Goal: Information Seeking & Learning: Learn about a topic

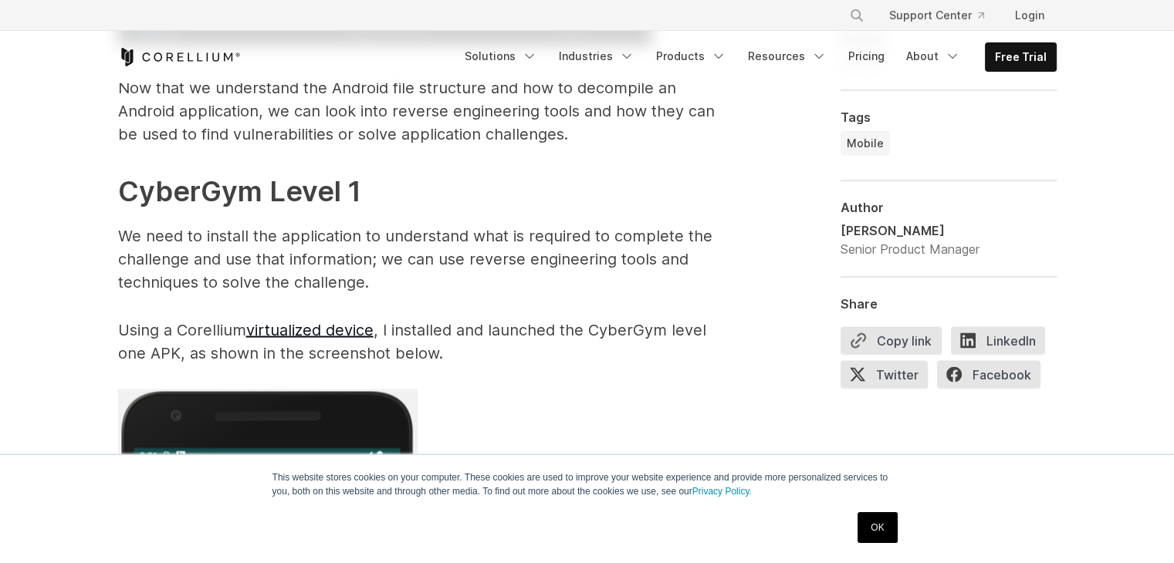
scroll to position [2929, 0]
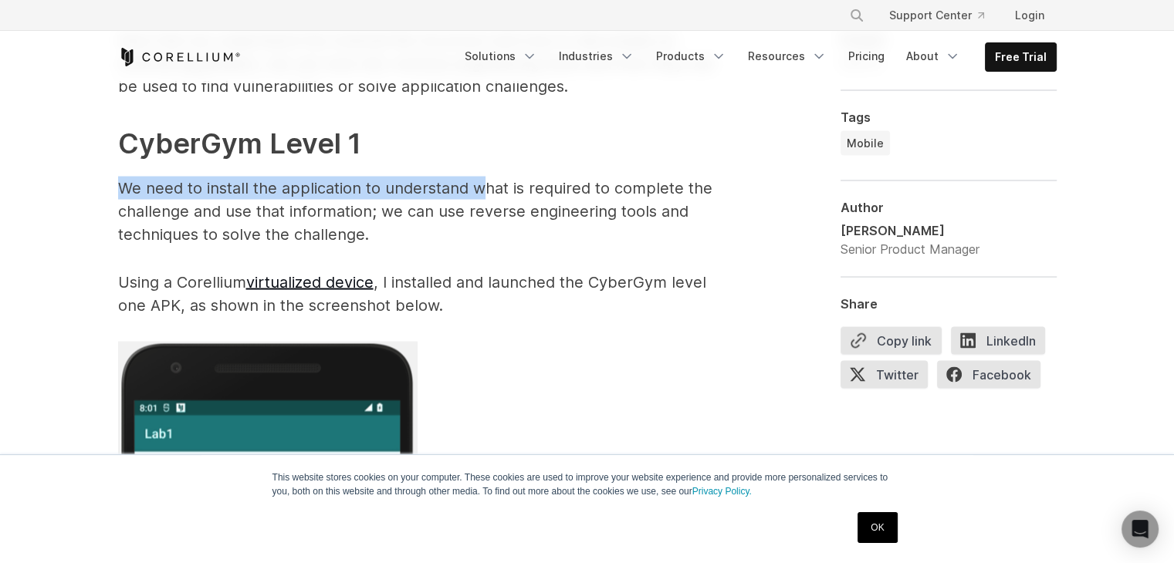
drag, startPoint x: 113, startPoint y: 188, endPoint x: 481, endPoint y: 188, distance: 367.4
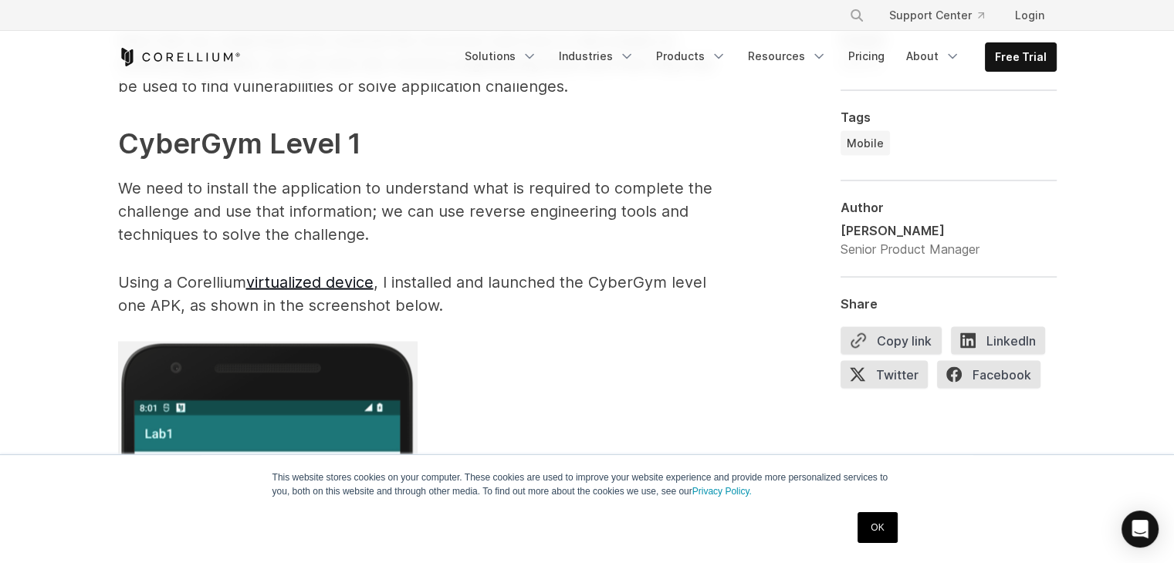
click at [250, 228] on p "We need to install the application to understand what is required to complete t…" at bounding box center [427, 210] width 618 height 69
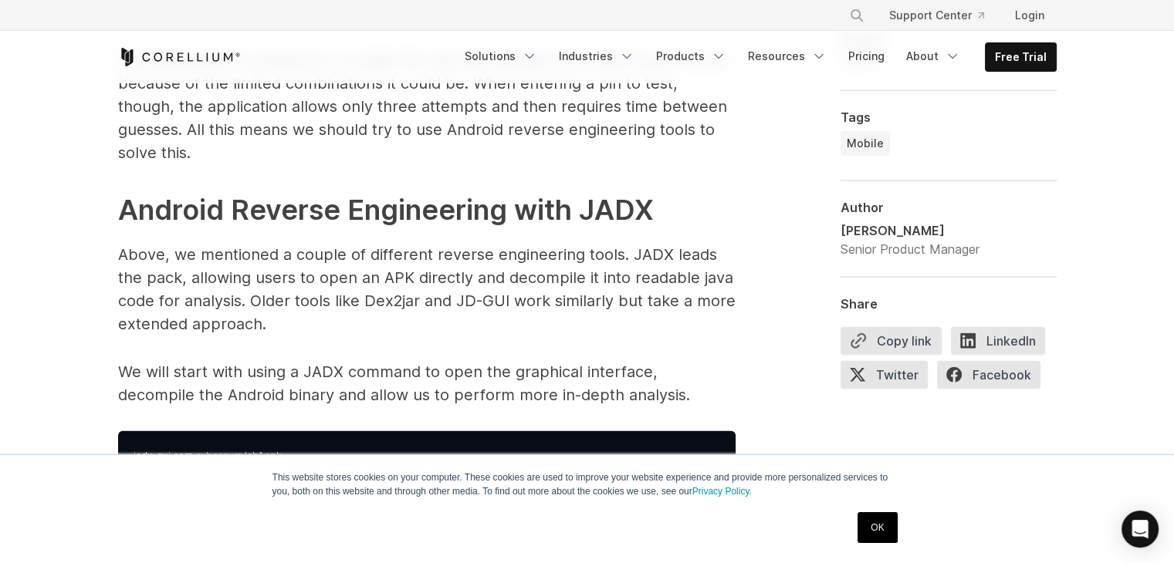
scroll to position [3855, 0]
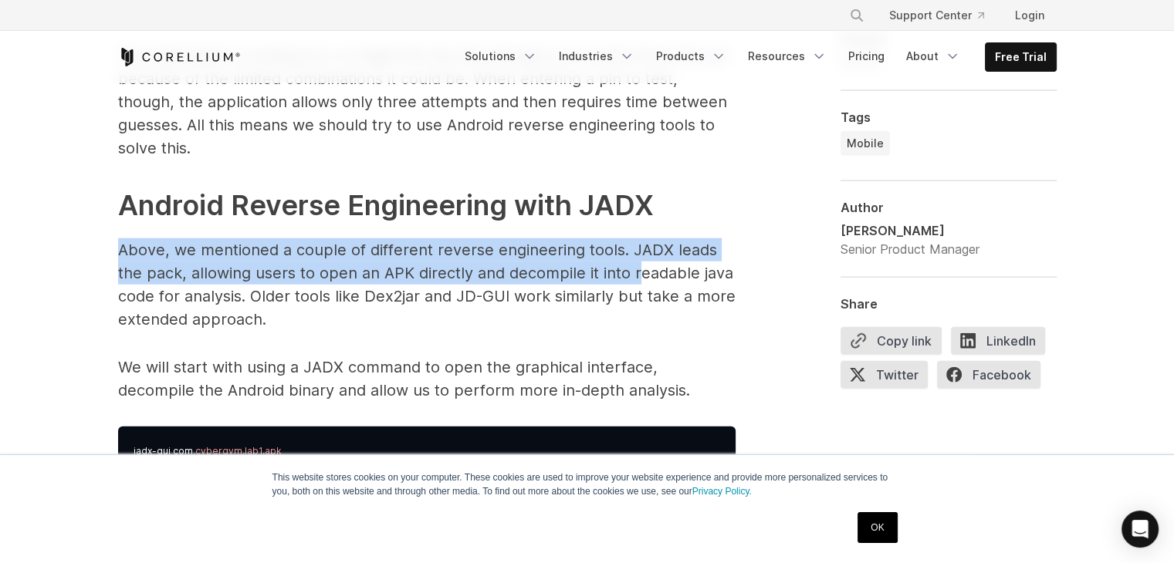
drag, startPoint x: 115, startPoint y: 223, endPoint x: 631, endPoint y: 247, distance: 516.2
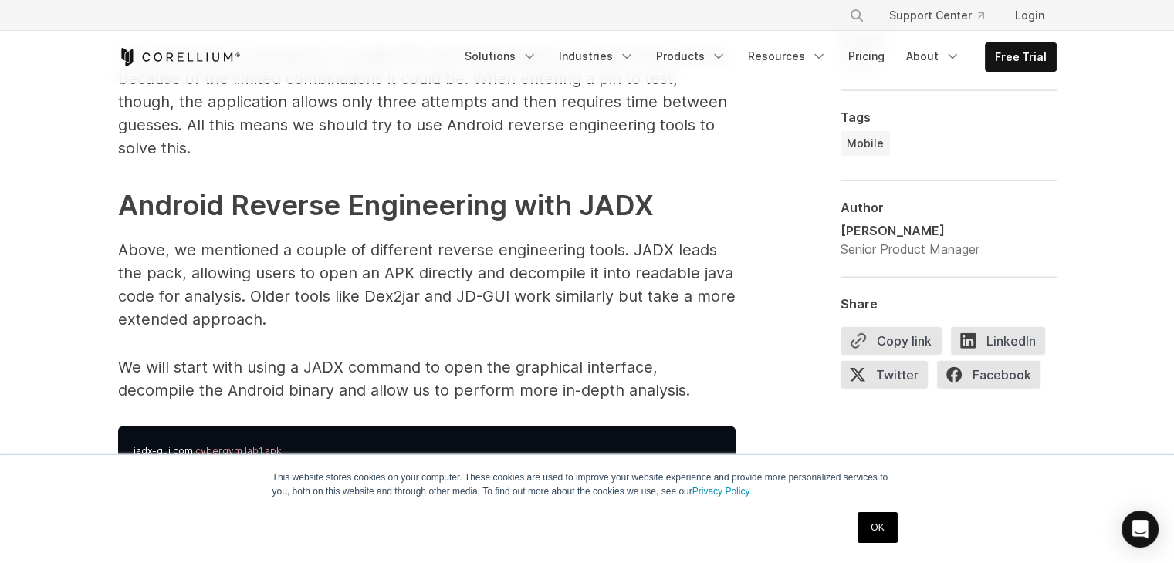
click at [557, 266] on p "Above, we mentioned a couple of different reverse engineering tools. JADX leads…" at bounding box center [427, 285] width 618 height 93
drag, startPoint x: 105, startPoint y: 252, endPoint x: 291, endPoint y: 259, distance: 186.2
click at [396, 259] on p "Above, we mentioned a couple of different reverse engineering tools. JADX leads…" at bounding box center [427, 285] width 618 height 93
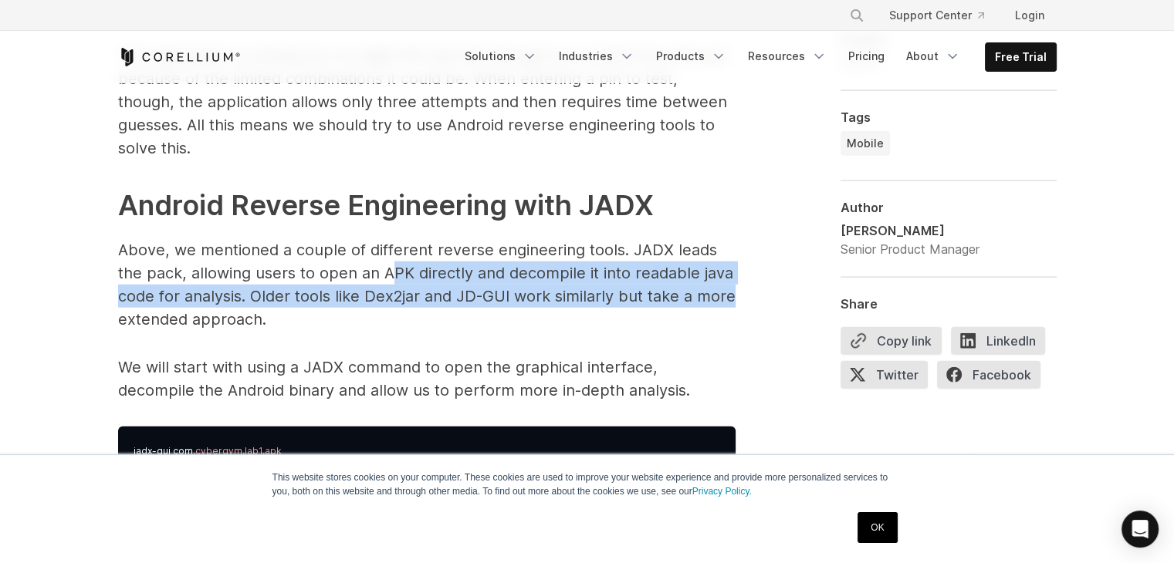
drag, startPoint x: 387, startPoint y: 251, endPoint x: 736, endPoint y: 265, distance: 349.9
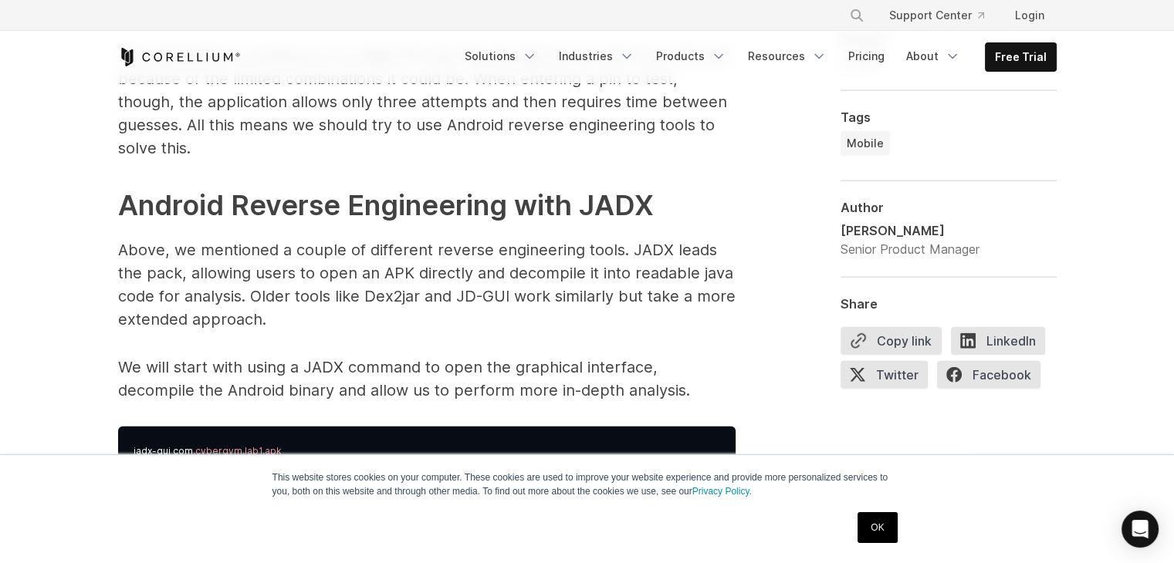
drag, startPoint x: 565, startPoint y: 313, endPoint x: 503, endPoint y: 302, distance: 63.5
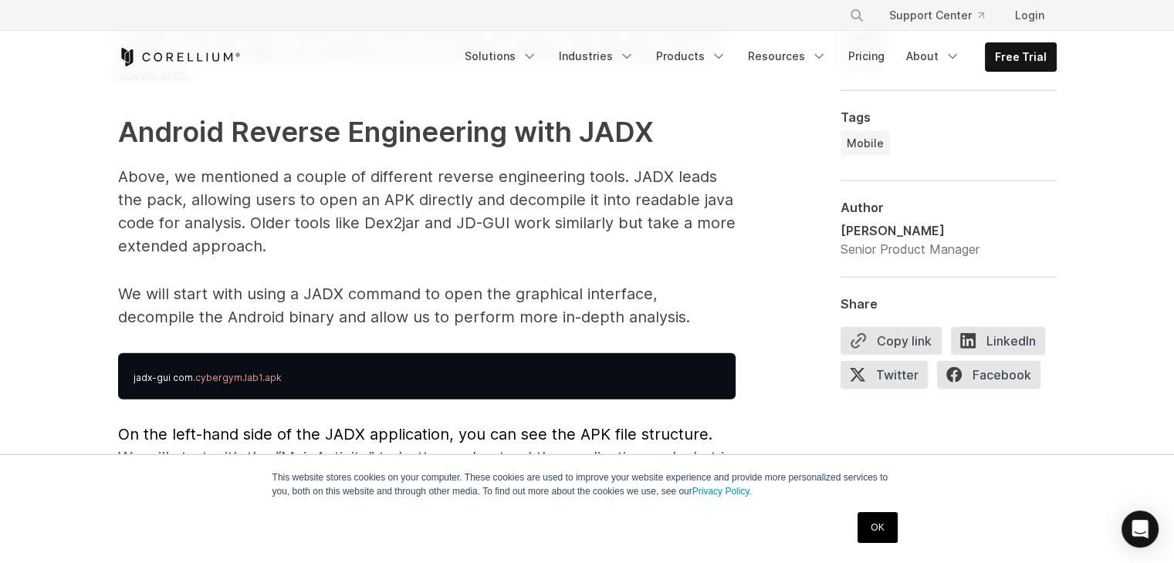
scroll to position [3932, 0]
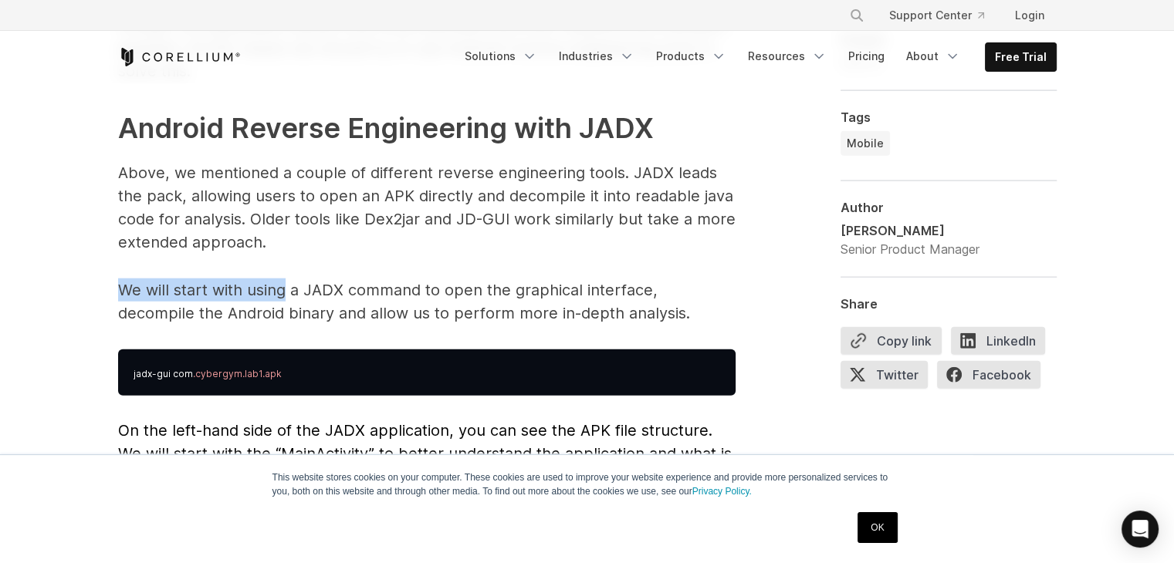
drag, startPoint x: 124, startPoint y: 269, endPoint x: 281, endPoint y: 274, distance: 157.5
click at [281, 279] on p "We will start with using a JADX command to open the graphical interface, decomp…" at bounding box center [427, 302] width 618 height 46
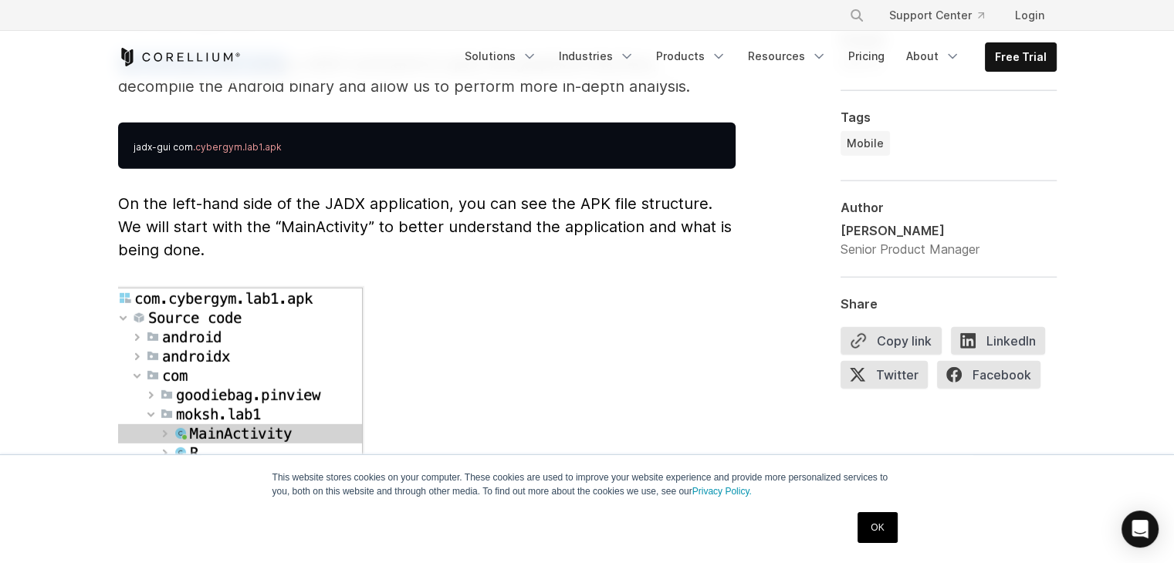
scroll to position [4164, 0]
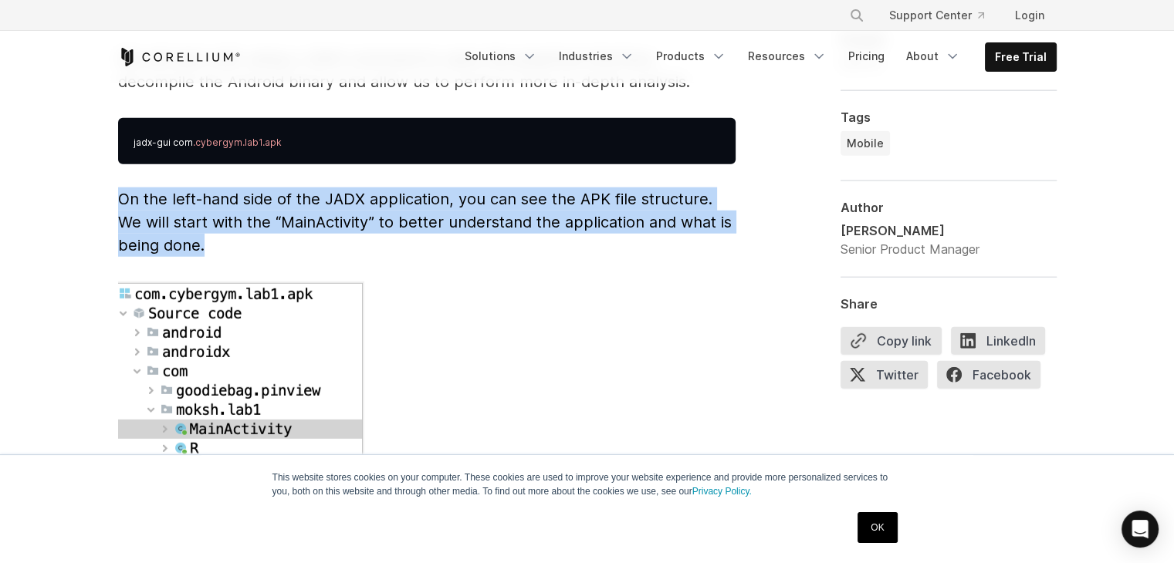
drag, startPoint x: 112, startPoint y: 171, endPoint x: 337, endPoint y: 214, distance: 228.6
click at [337, 214] on div "Reverse Engineering Android Apps Reverse engineering an Android application typ…" at bounding box center [587, 512] width 988 height 7382
click at [431, 216] on p "On the left-hand side of the JADX application, you can see the APK file structu…" at bounding box center [427, 222] width 618 height 69
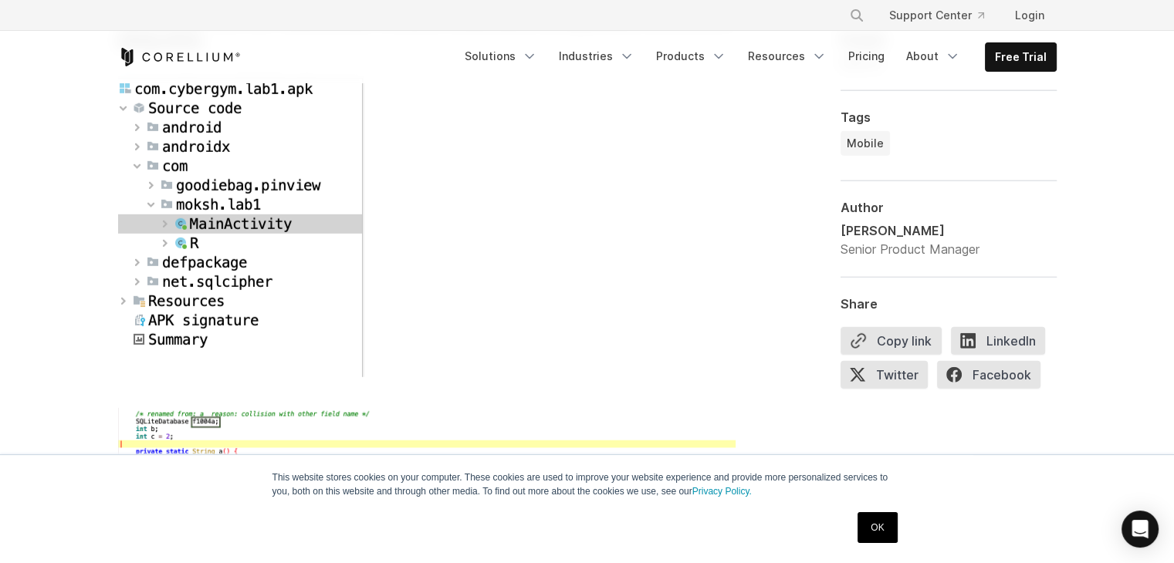
scroll to position [4395, 0]
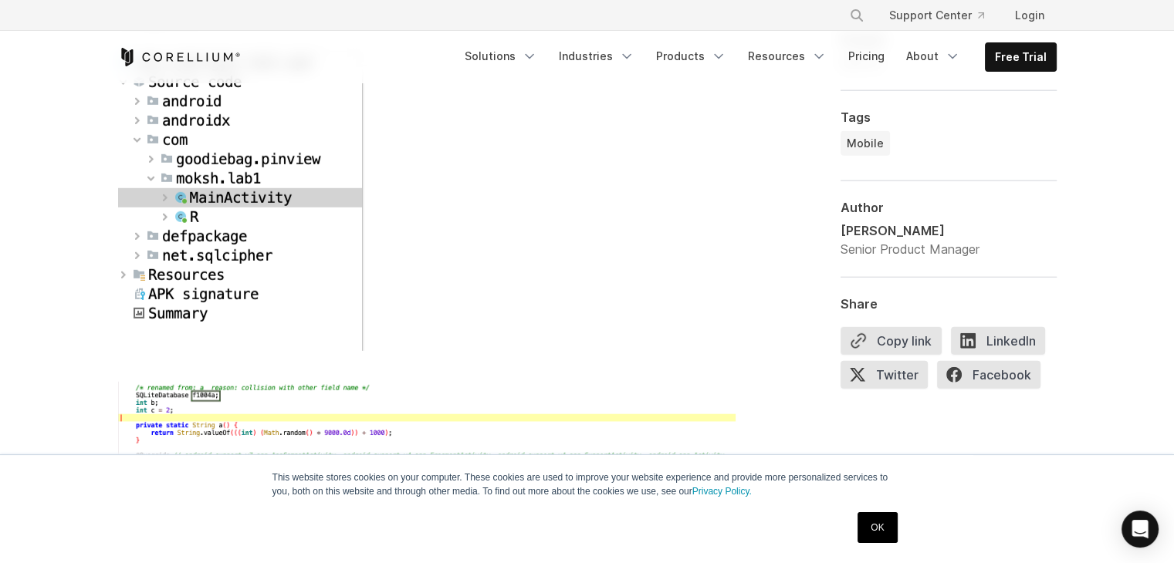
click at [885, 523] on link "OK" at bounding box center [877, 528] width 39 height 31
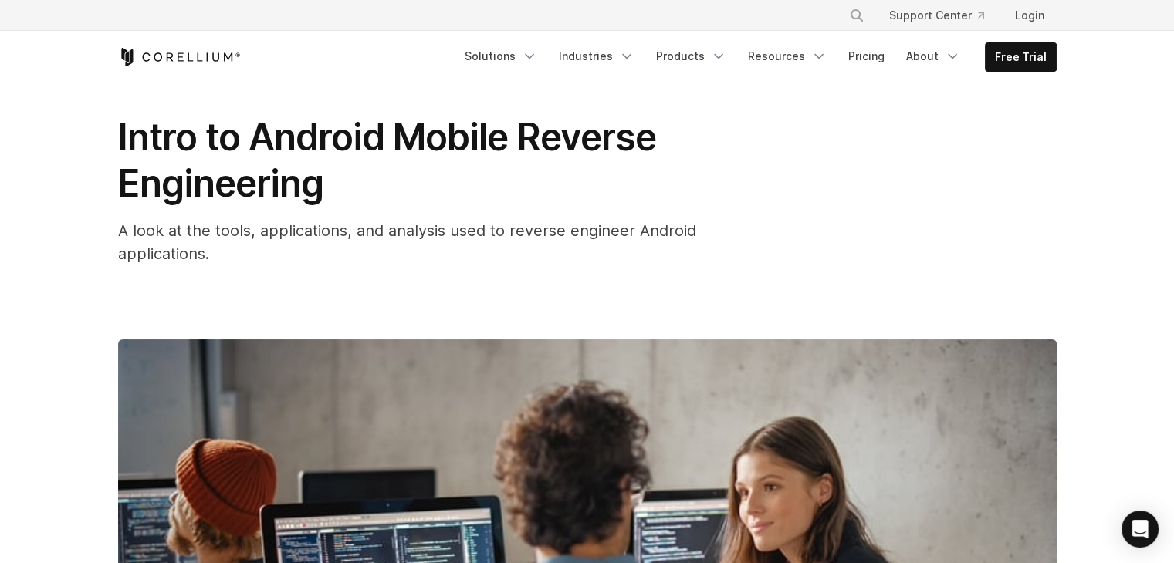
scroll to position [0, 0]
